Goal: Navigation & Orientation: Find specific page/section

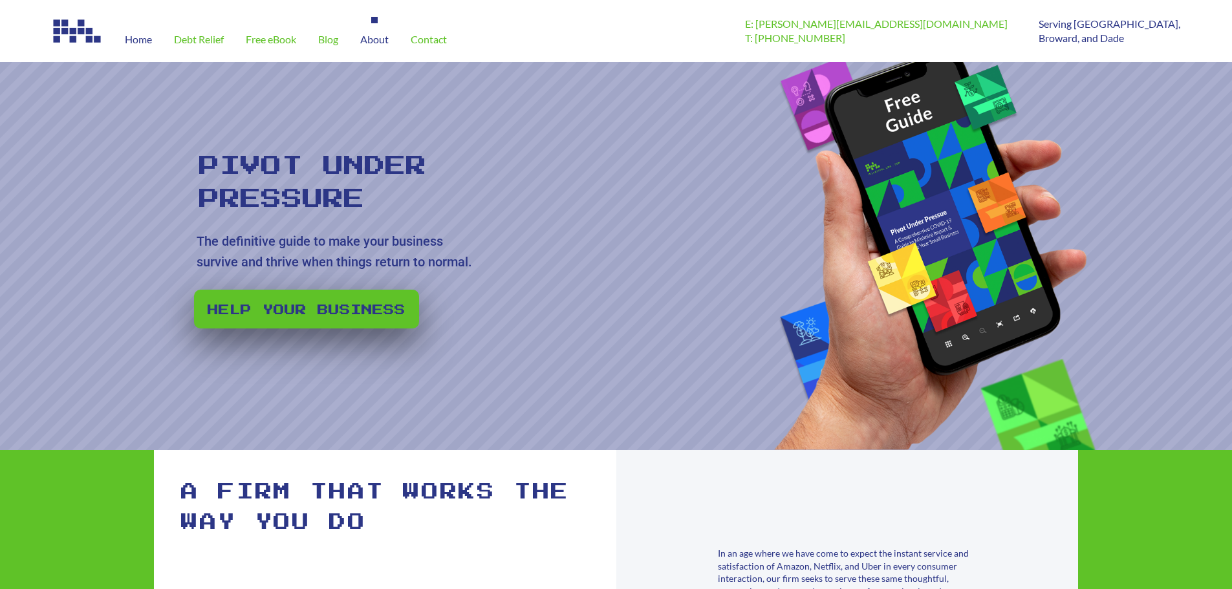
click at [375, 40] on span "About" at bounding box center [374, 39] width 28 height 10
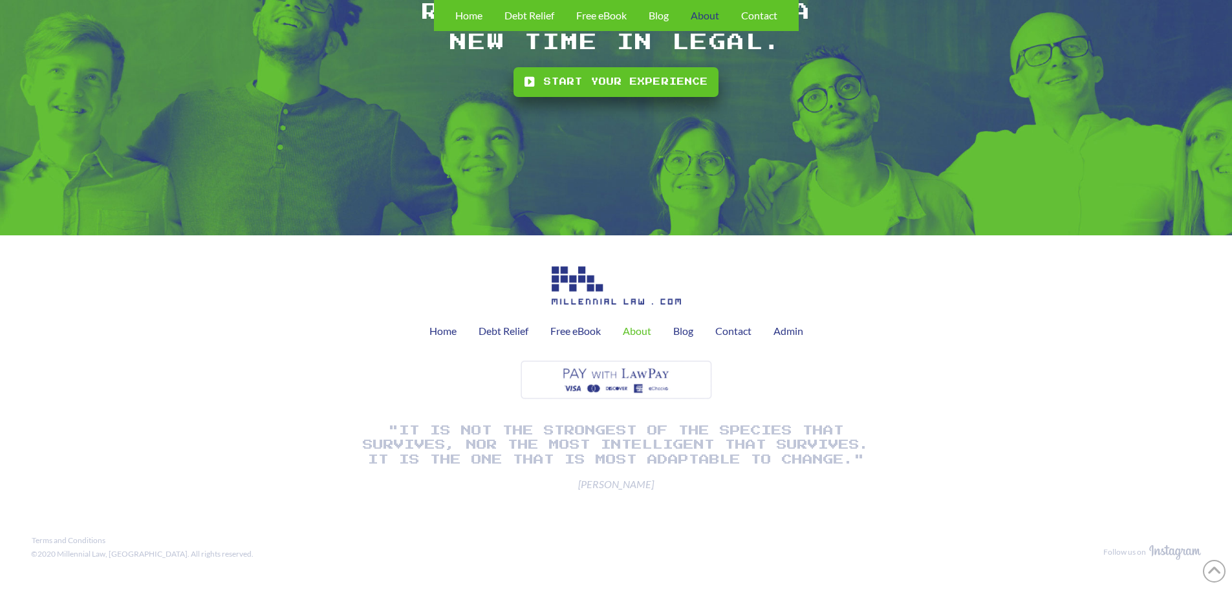
scroll to position [1717, 0]
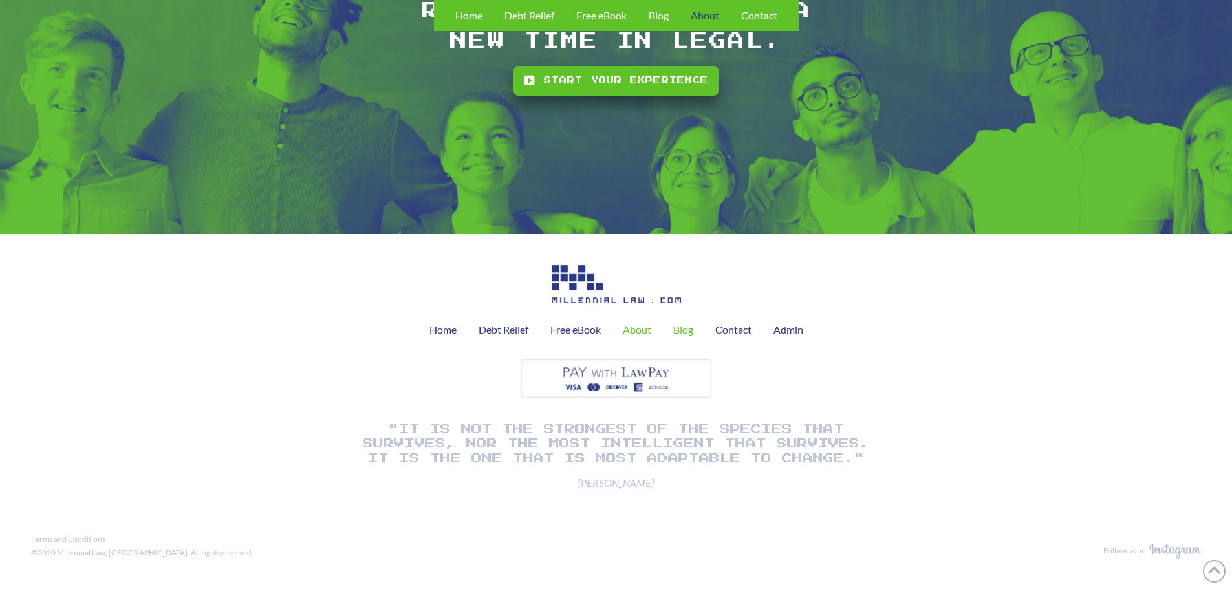
click at [682, 332] on span "Blog" at bounding box center [683, 330] width 20 height 10
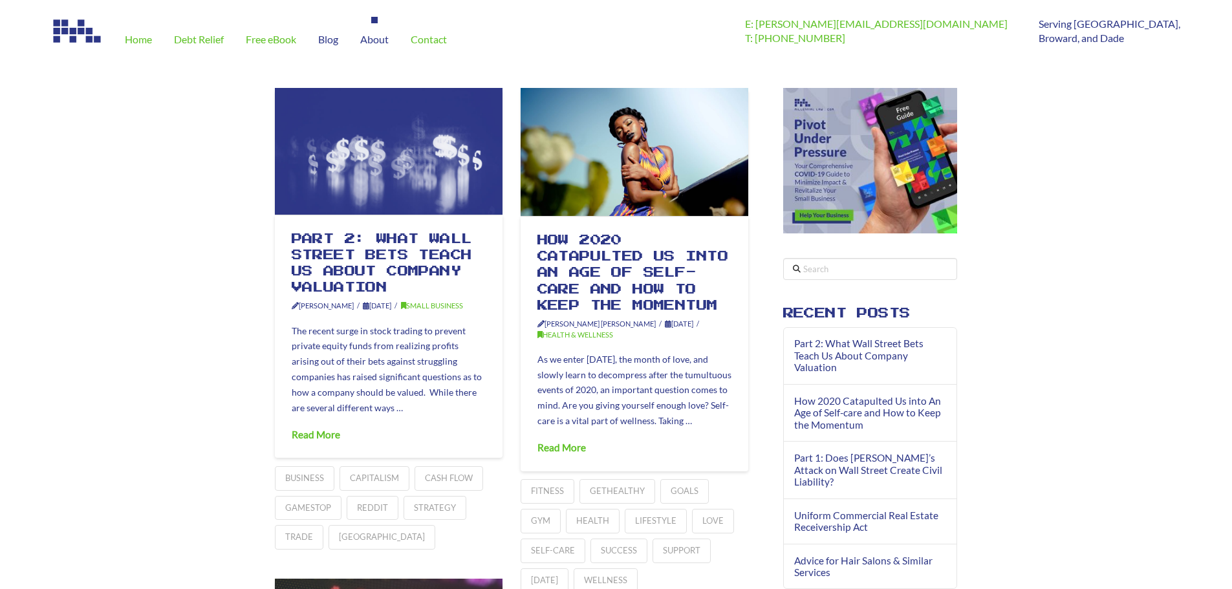
click at [377, 39] on span "About" at bounding box center [374, 39] width 28 height 10
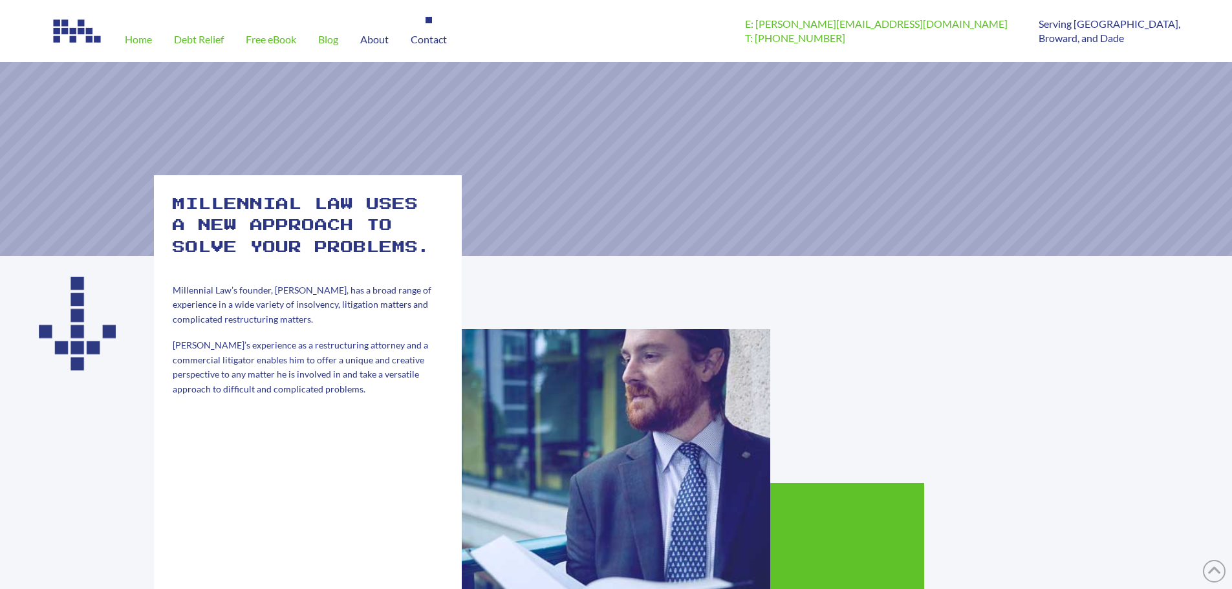
click at [421, 39] on span "Contact" at bounding box center [429, 39] width 36 height 10
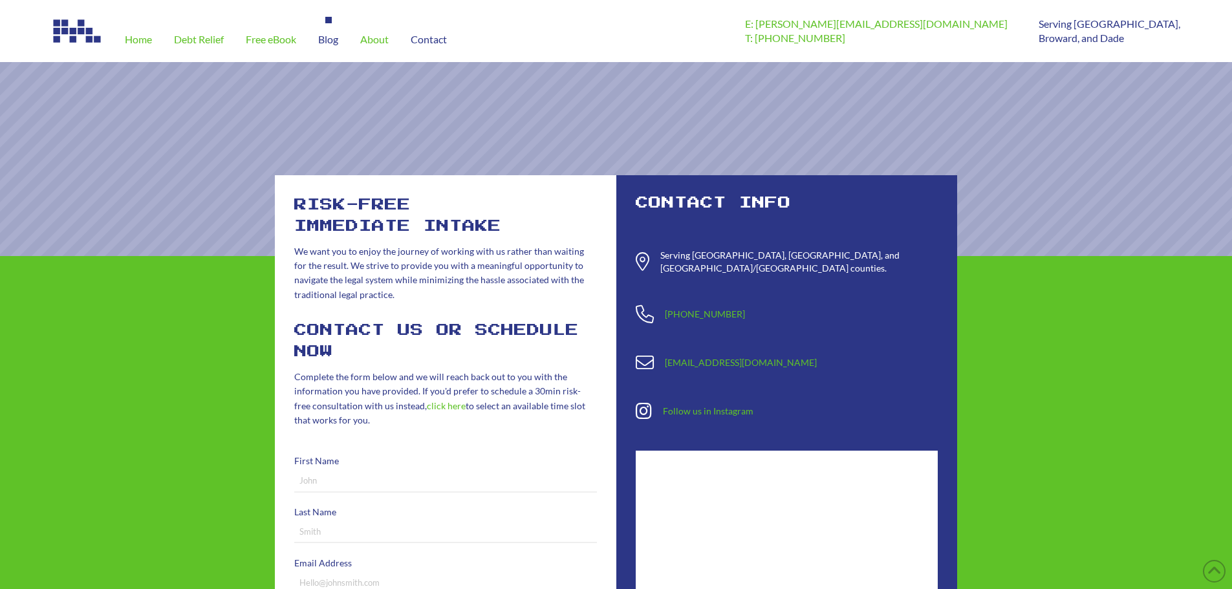
click at [338, 41] on span "Blog" at bounding box center [328, 39] width 20 height 10
